Goal: Task Accomplishment & Management: Manage account settings

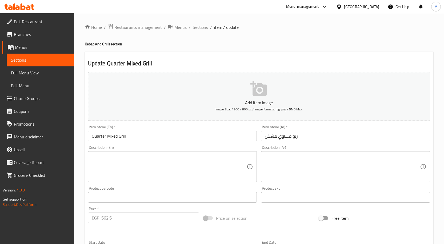
click at [141, 137] on input "Quarter Mixed Grill" at bounding box center [172, 136] width 169 height 11
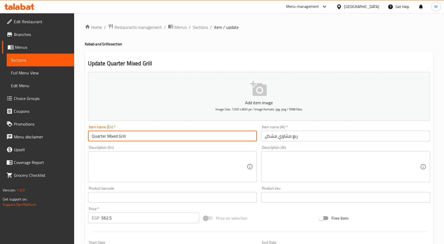
click at [141, 137] on input "Quarter Mixed Grill" at bounding box center [172, 136] width 169 height 11
click at [203, 30] on span "Sections" at bounding box center [200, 27] width 15 height 6
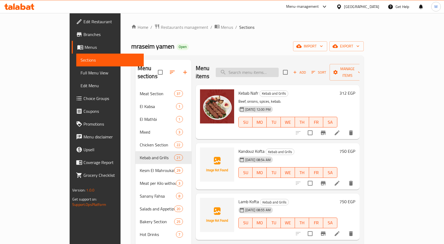
click at [254, 68] on input "search" at bounding box center [247, 72] width 63 height 9
paste input "Quarter Mixed Grill"
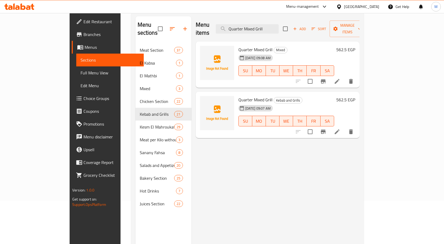
scroll to position [53, 0]
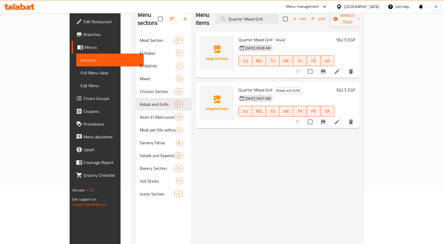
type input "Quarter Mixed Grill"
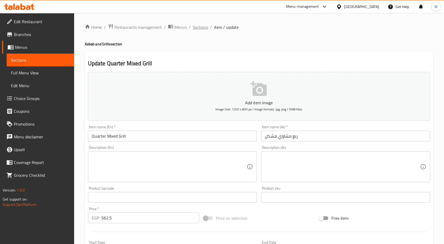
click at [199, 27] on span "Sections" at bounding box center [200, 27] width 15 height 6
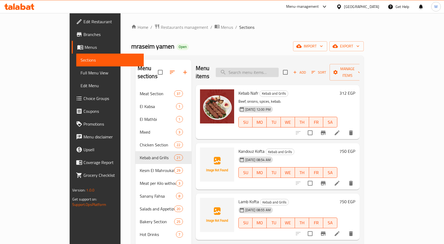
click at [278, 68] on input "search" at bounding box center [247, 72] width 63 height 9
paste input "Quarter Mixed Grill"
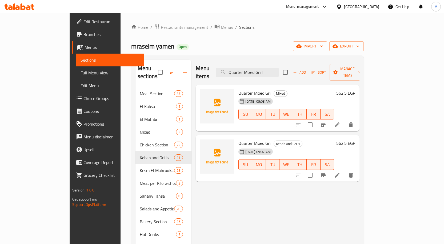
scroll to position [27, 0]
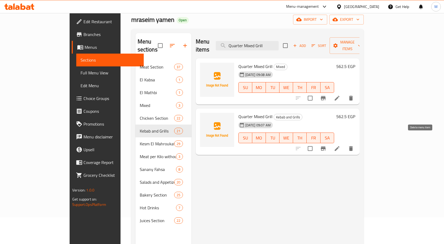
type input "Quarter Mixed Grill"
click at [353, 146] on icon "delete" at bounding box center [351, 148] width 4 height 5
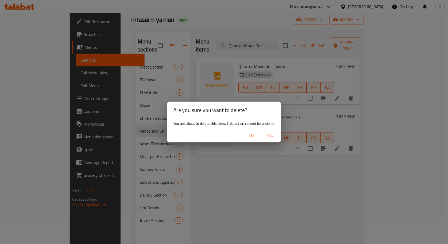
click at [272, 135] on span "Yes" at bounding box center [270, 135] width 13 height 7
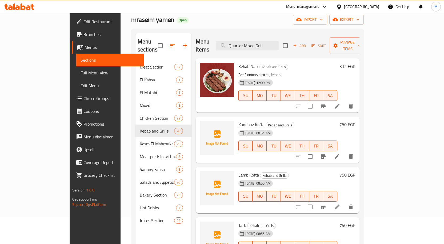
click at [16, 6] on icon at bounding box center [17, 7] width 5 height 5
